Goal: Task Accomplishment & Management: Use online tool/utility

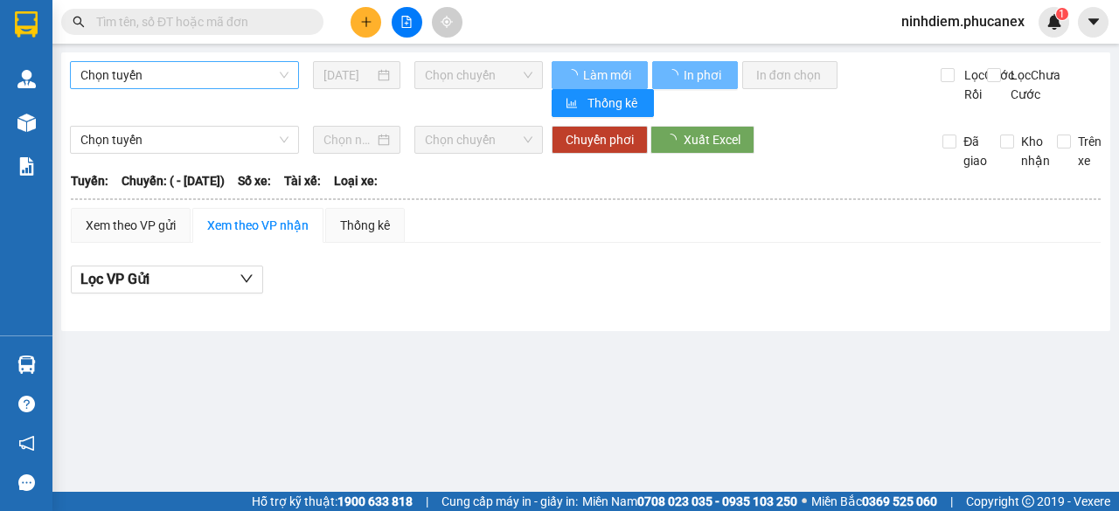
click at [167, 73] on span "Chọn tuyến" at bounding box center [184, 75] width 208 height 26
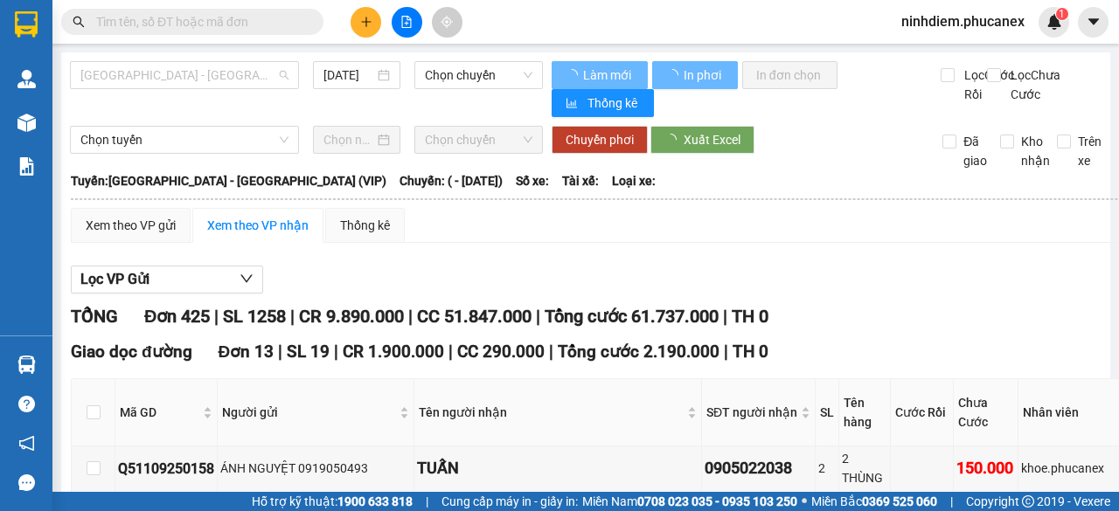
click at [189, 83] on span "[GEOGRAPHIC_DATA] - [GEOGRAPHIC_DATA] (VIP)" at bounding box center [184, 75] width 208 height 26
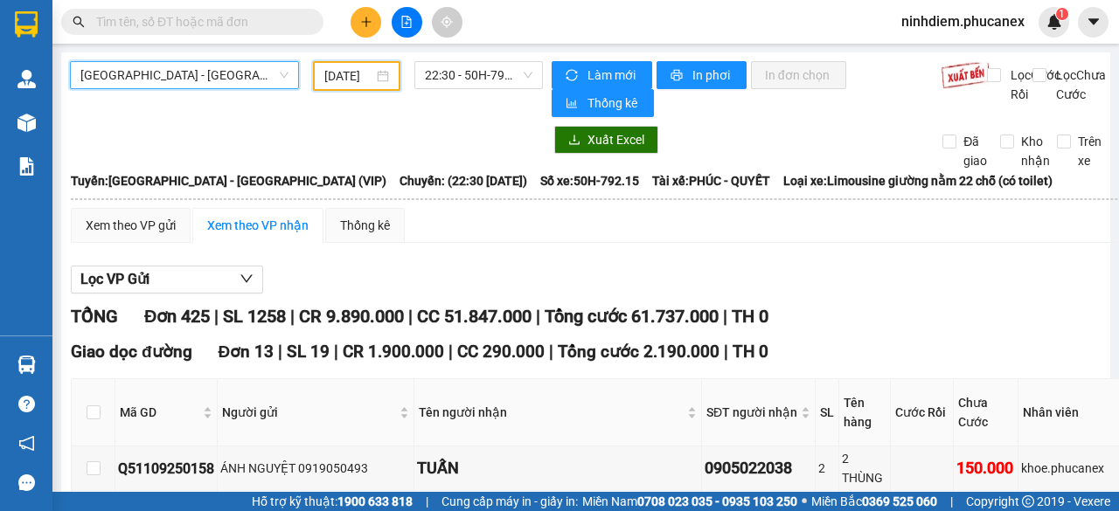
click at [343, 73] on input "[DATE]" at bounding box center [348, 75] width 49 height 19
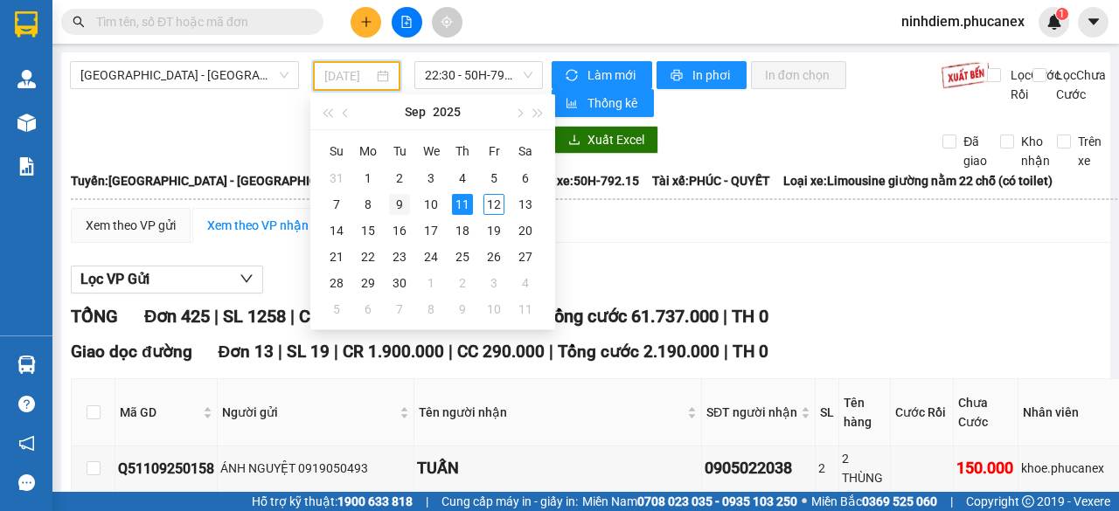
click at [394, 205] on div "9" at bounding box center [399, 204] width 21 height 21
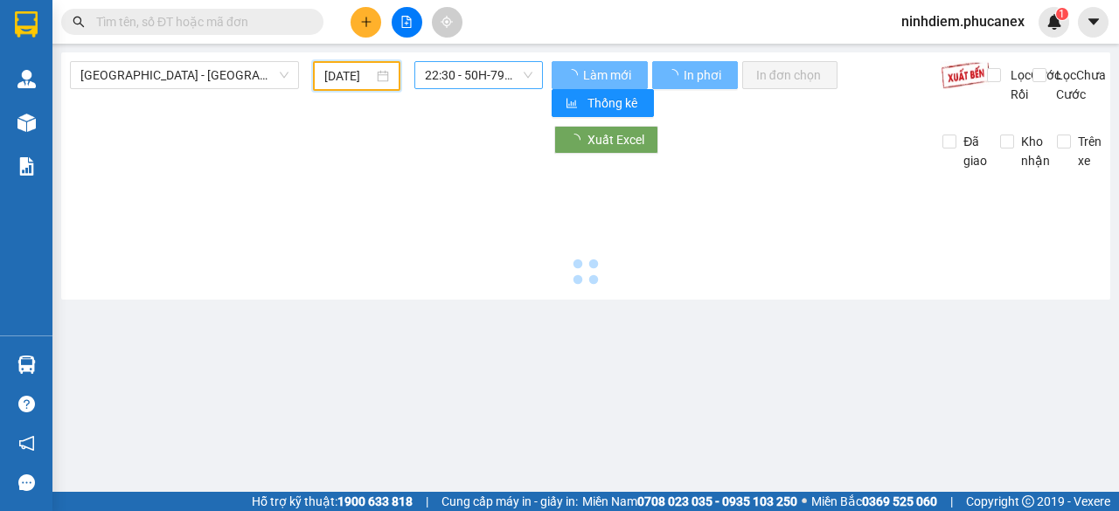
click at [484, 76] on span "22:30 - 50H-792.15" at bounding box center [478, 75] width 107 height 26
click at [484, 77] on span "22:30 - 50H-792.15" at bounding box center [478, 75] width 107 height 26
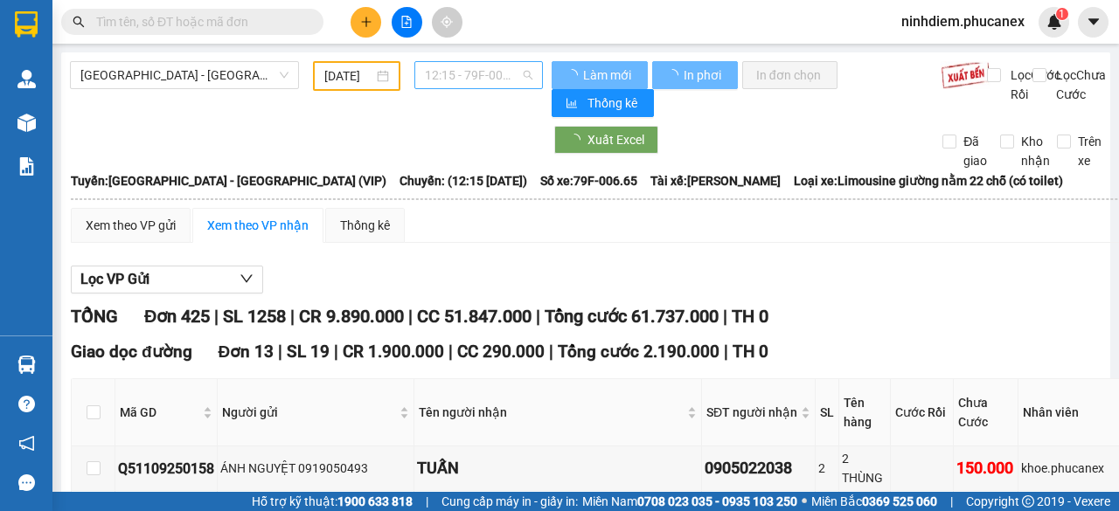
type input "[DATE]"
click at [489, 75] on span "12:15 - 79F-006.65" at bounding box center [478, 75] width 107 height 26
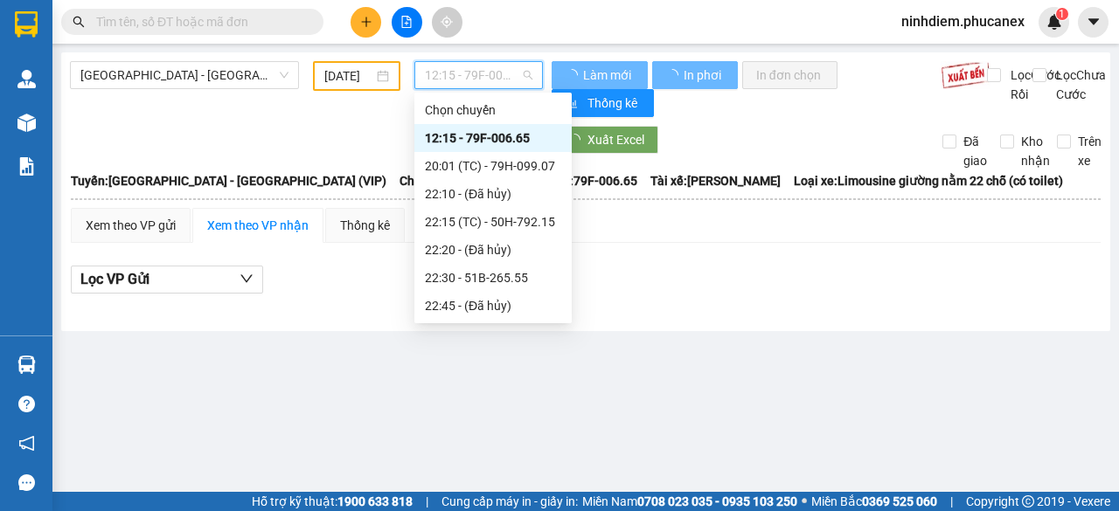
click at [489, 75] on span "12:15 - 79F-006.65" at bounding box center [478, 75] width 107 height 26
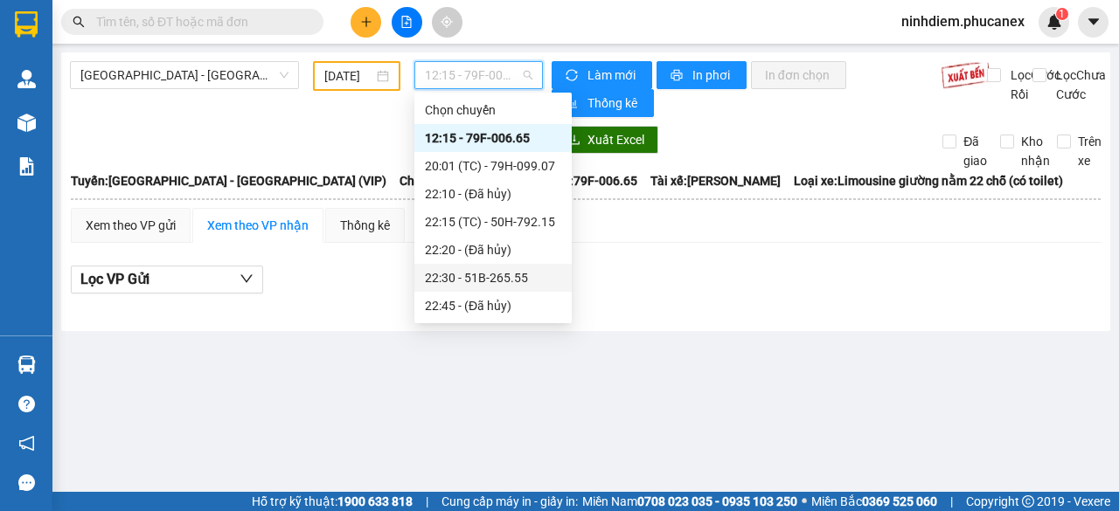
click at [454, 272] on div "22:30 - 51B-265.55" at bounding box center [493, 277] width 136 height 19
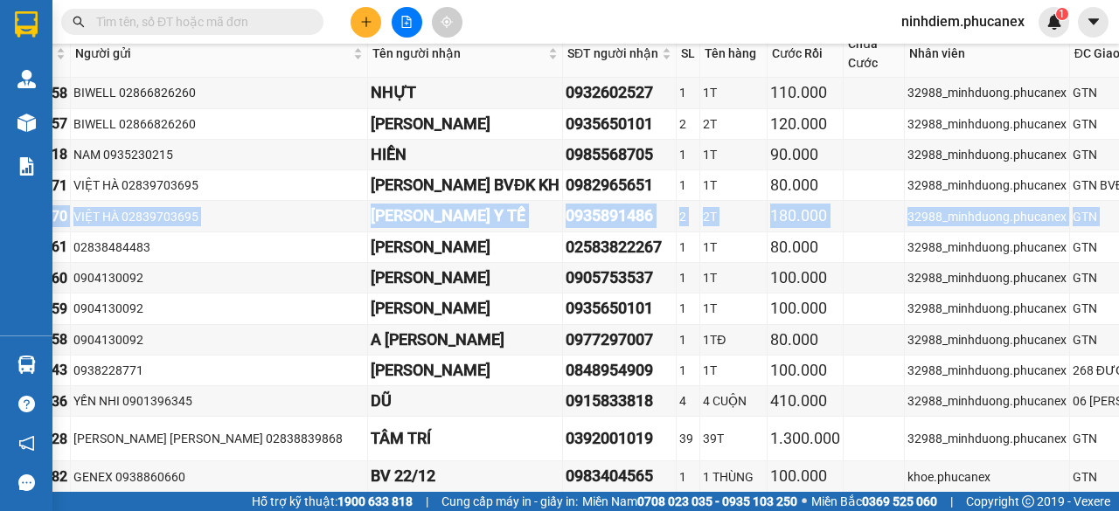
scroll to position [350, 382]
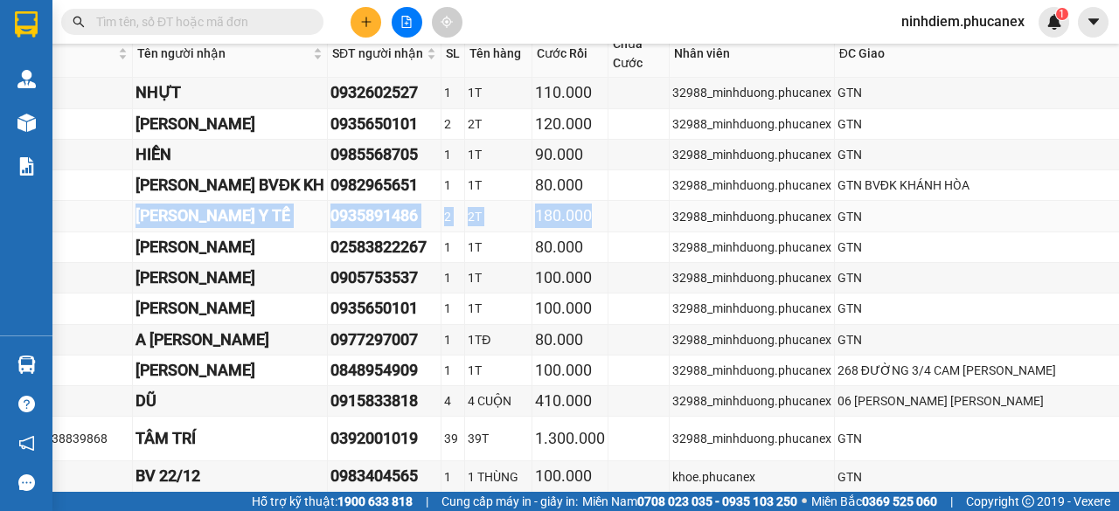
drag, startPoint x: 119, startPoint y: 218, endPoint x: 430, endPoint y: 219, distance: 311.1
click at [430, 219] on tr "Q50909250170 VIỆT HÀ 02839703695 [PERSON_NAME] Y TẾ 0935891486 2 2T 180.000 329…" at bounding box center [619, 216] width 1858 height 31
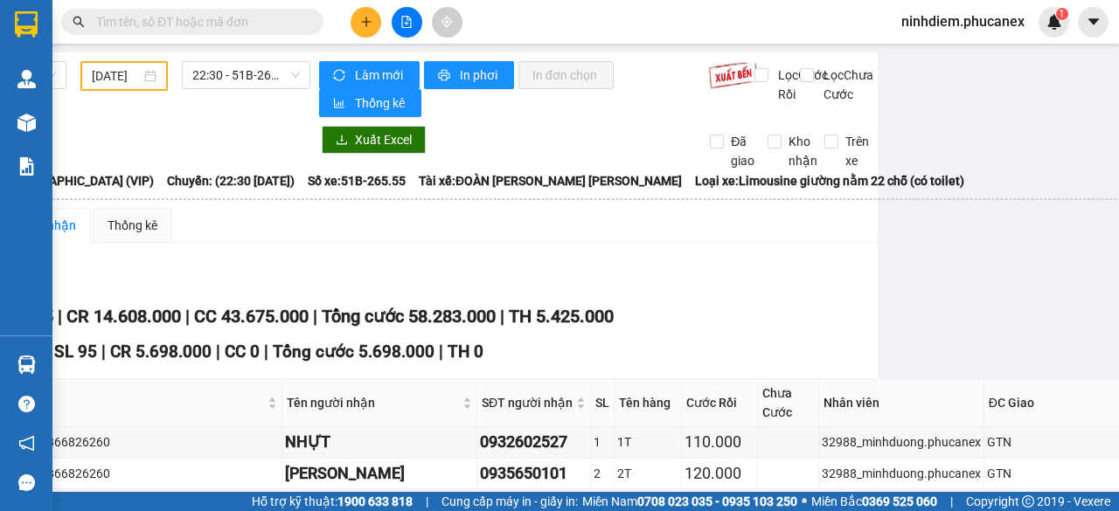
scroll to position [0, 0]
